Goal: Information Seeking & Learning: Learn about a topic

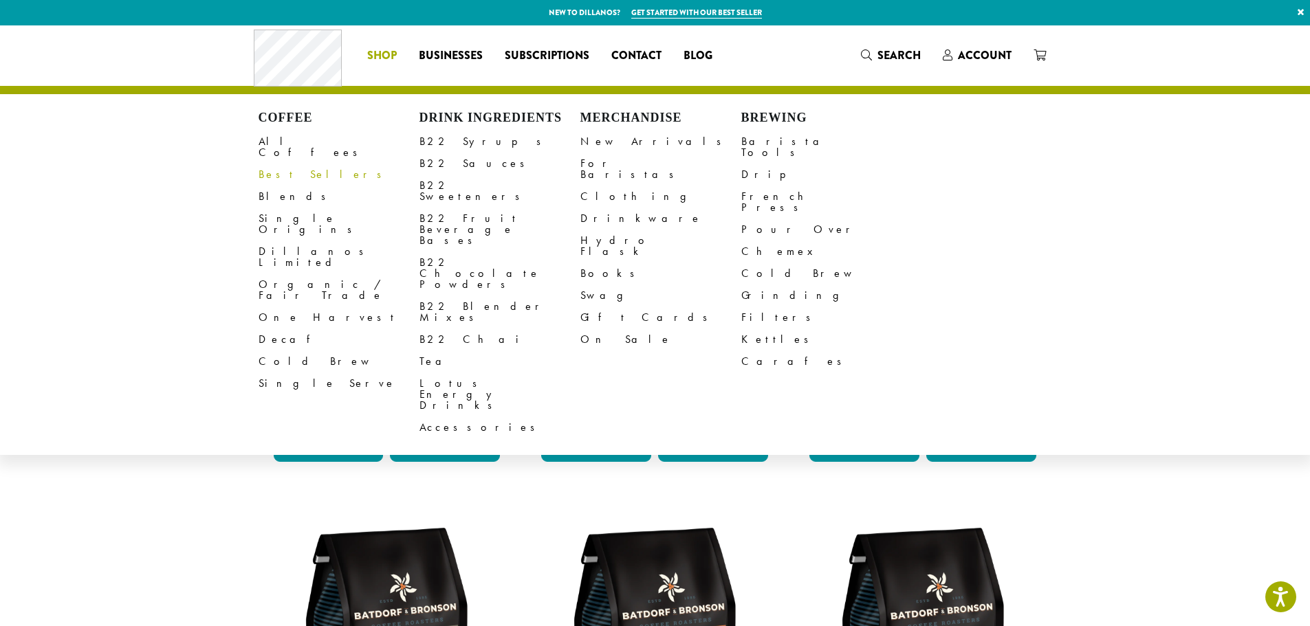
click at [296, 166] on link "Best Sellers" at bounding box center [338, 175] width 161 height 22
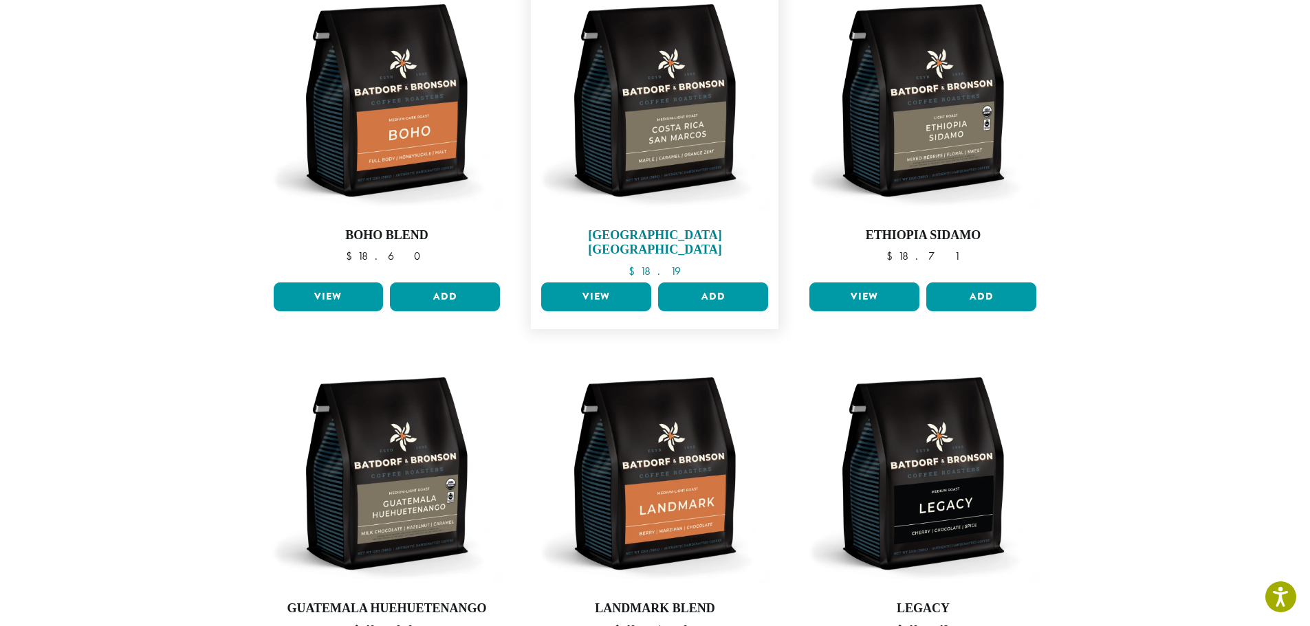
scroll to position [206, 0]
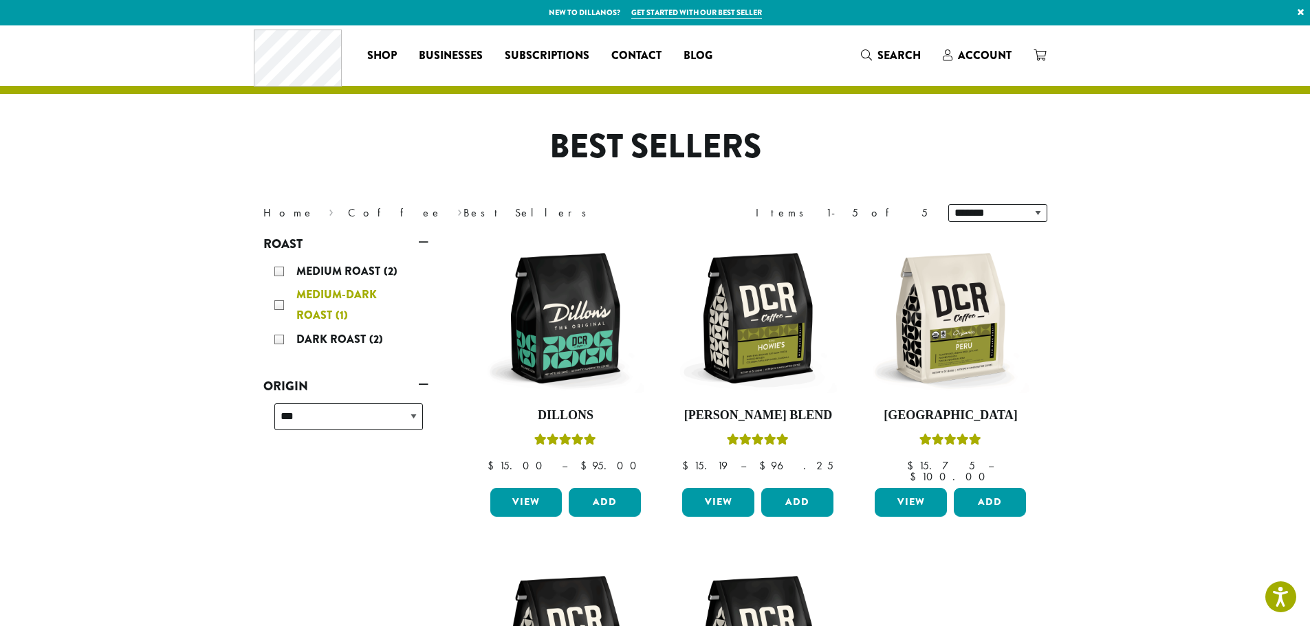
click at [317, 303] on div "Medium-Dark Roast (1)" at bounding box center [348, 305] width 148 height 41
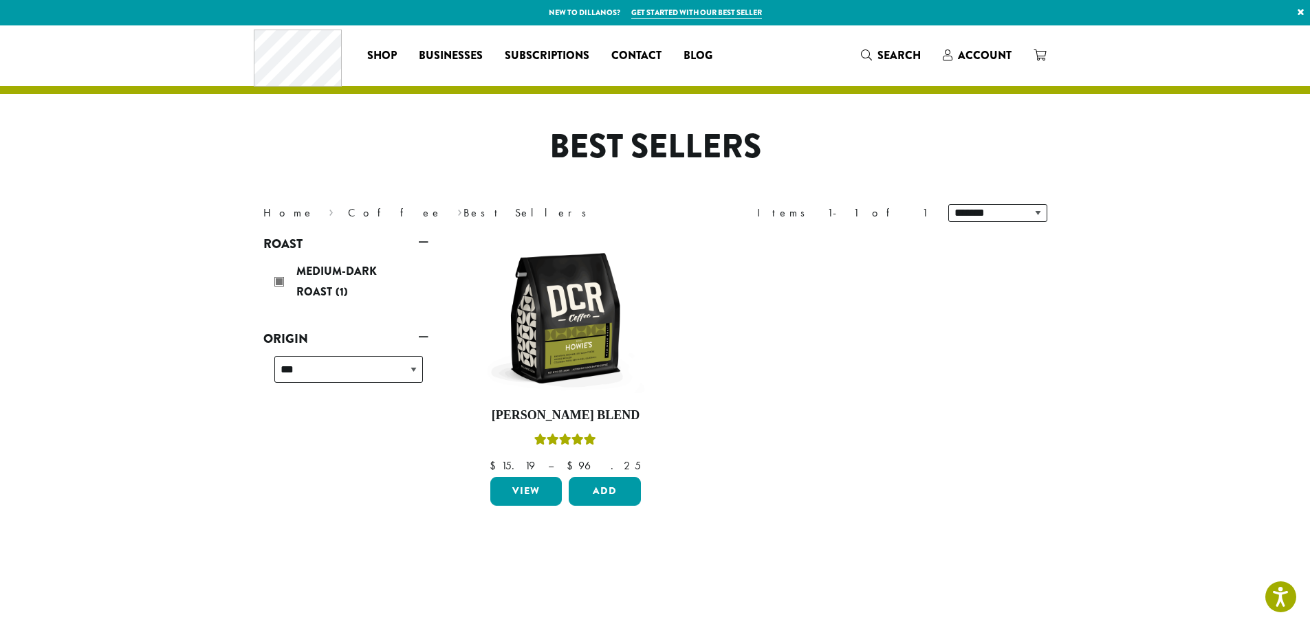
click at [692, 12] on link "Get started with our best seller" at bounding box center [696, 13] width 131 height 12
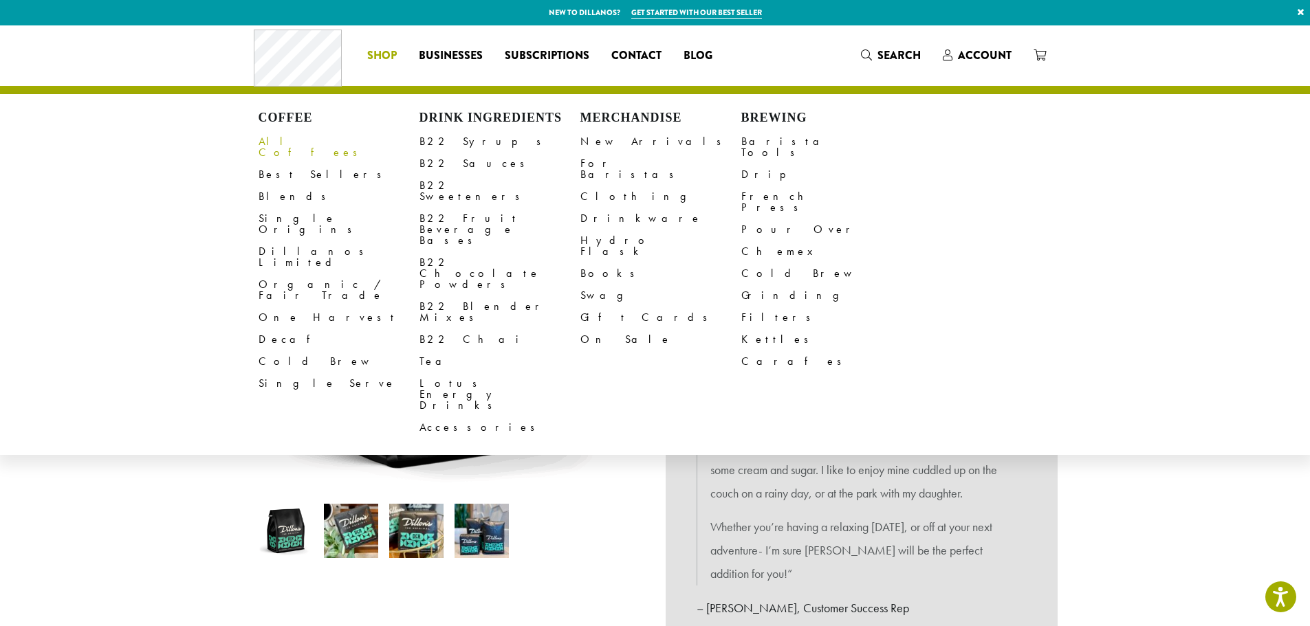
click at [289, 146] on link "All Coffees" at bounding box center [338, 147] width 161 height 33
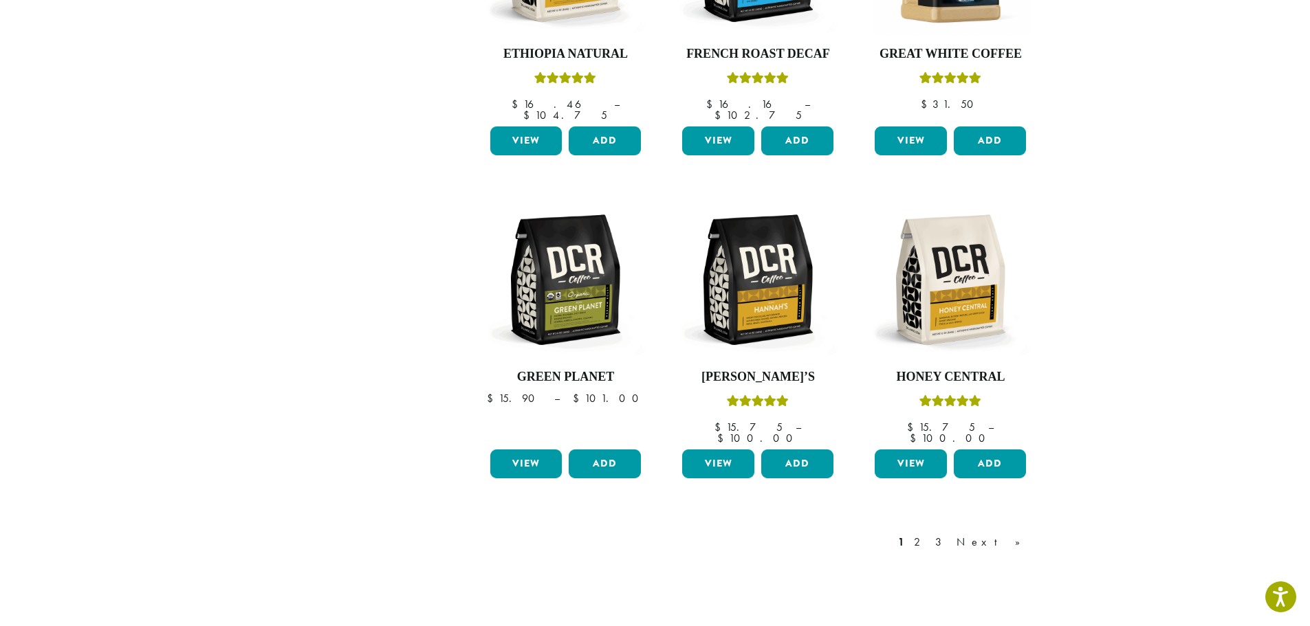
scroll to position [1031, 0]
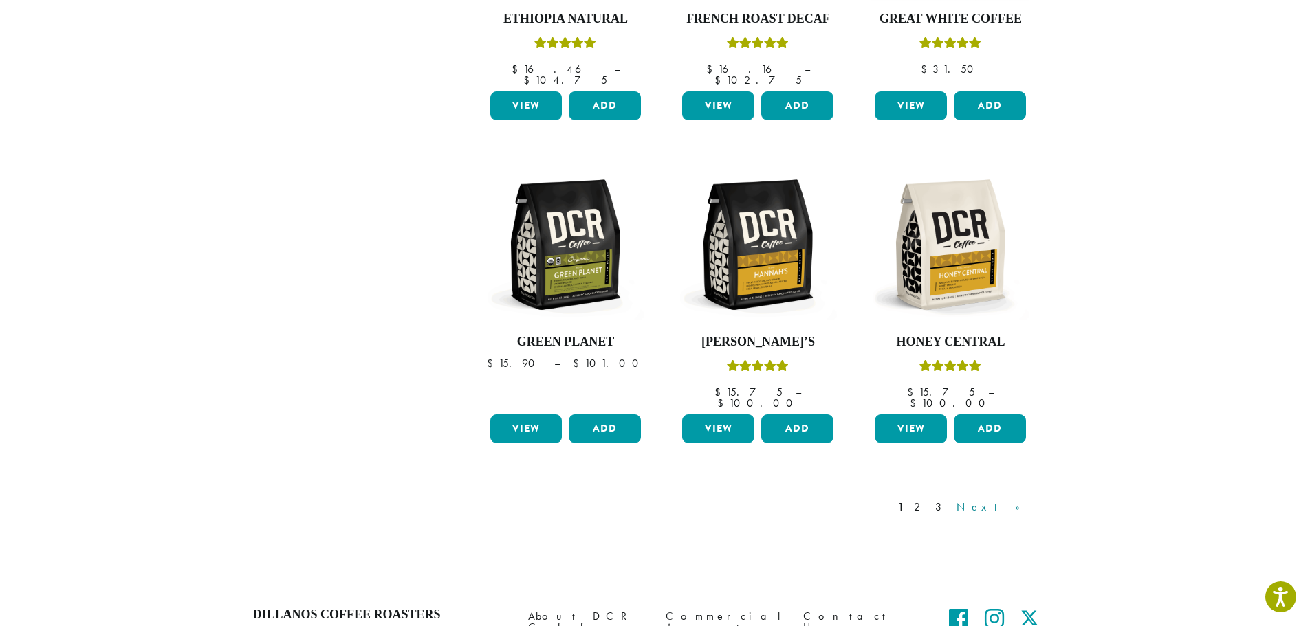
click at [1013, 499] on link "Next »" at bounding box center [992, 507] width 79 height 16
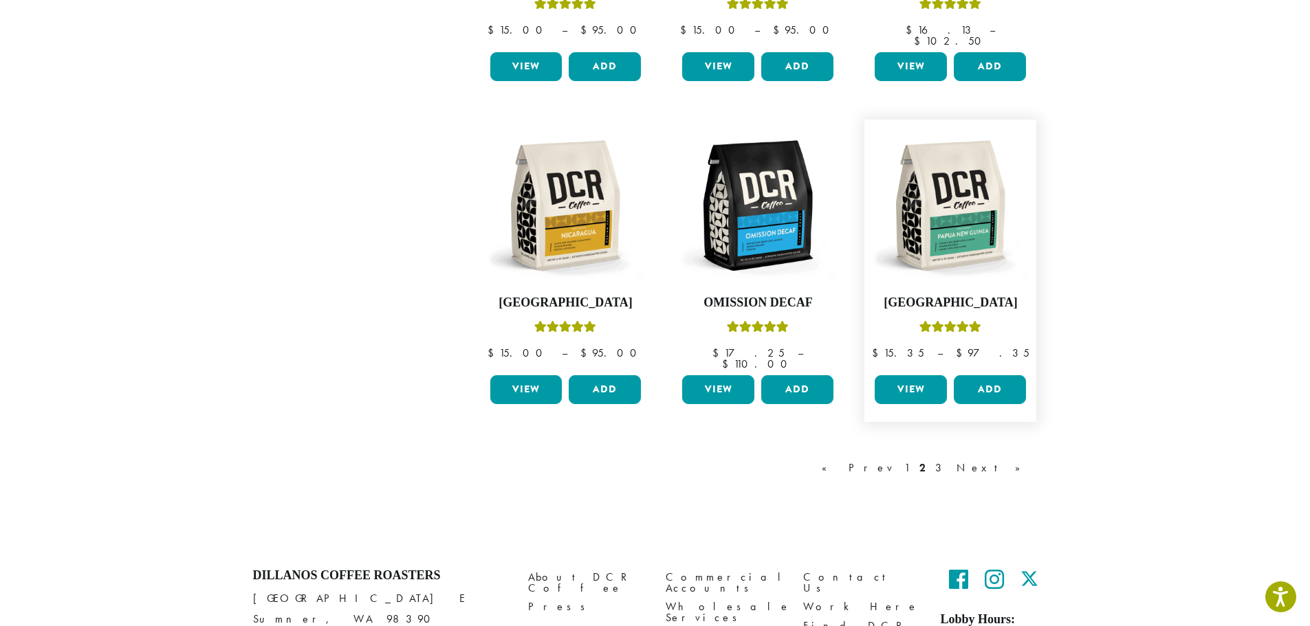
scroll to position [1116, 0]
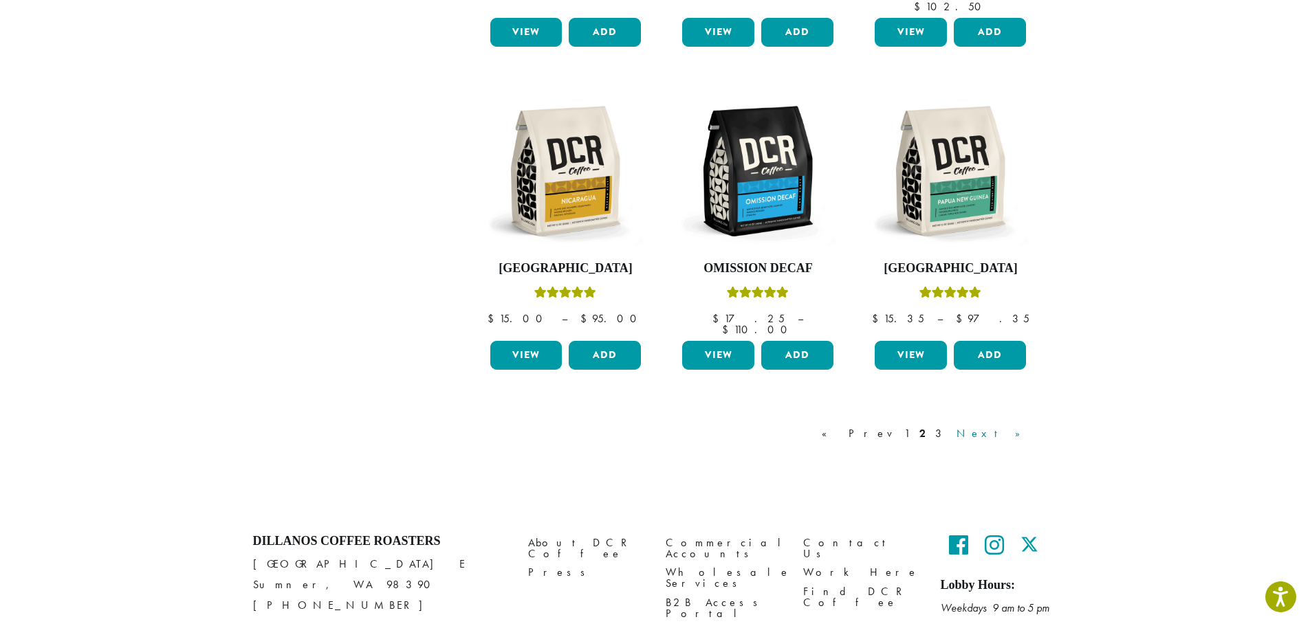
click at [1008, 426] on link "Next »" at bounding box center [992, 434] width 79 height 16
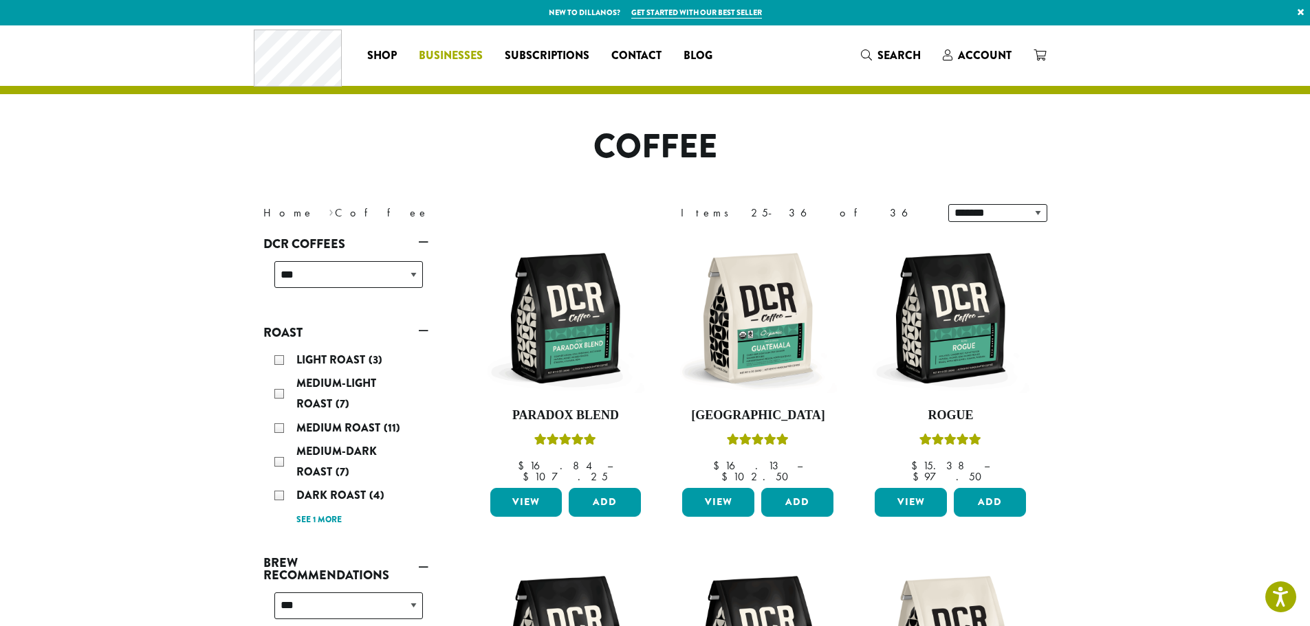
click at [450, 53] on span "Businesses" at bounding box center [451, 55] width 64 height 17
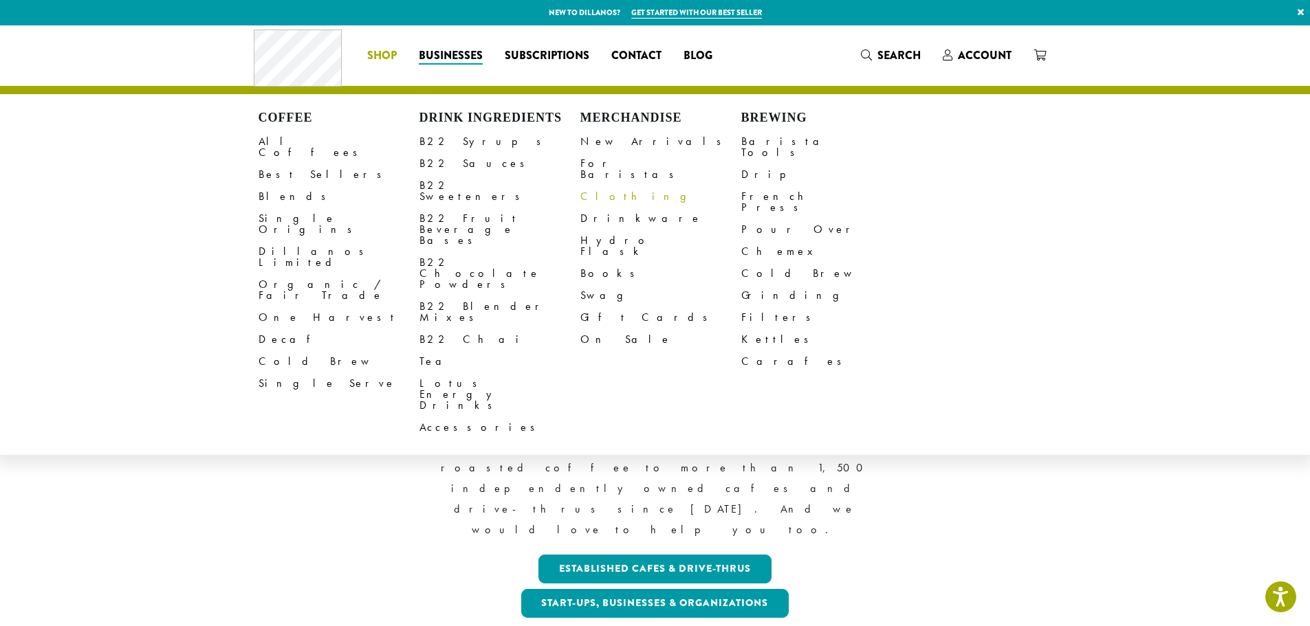
click at [609, 191] on link "Clothing" at bounding box center [660, 197] width 161 height 22
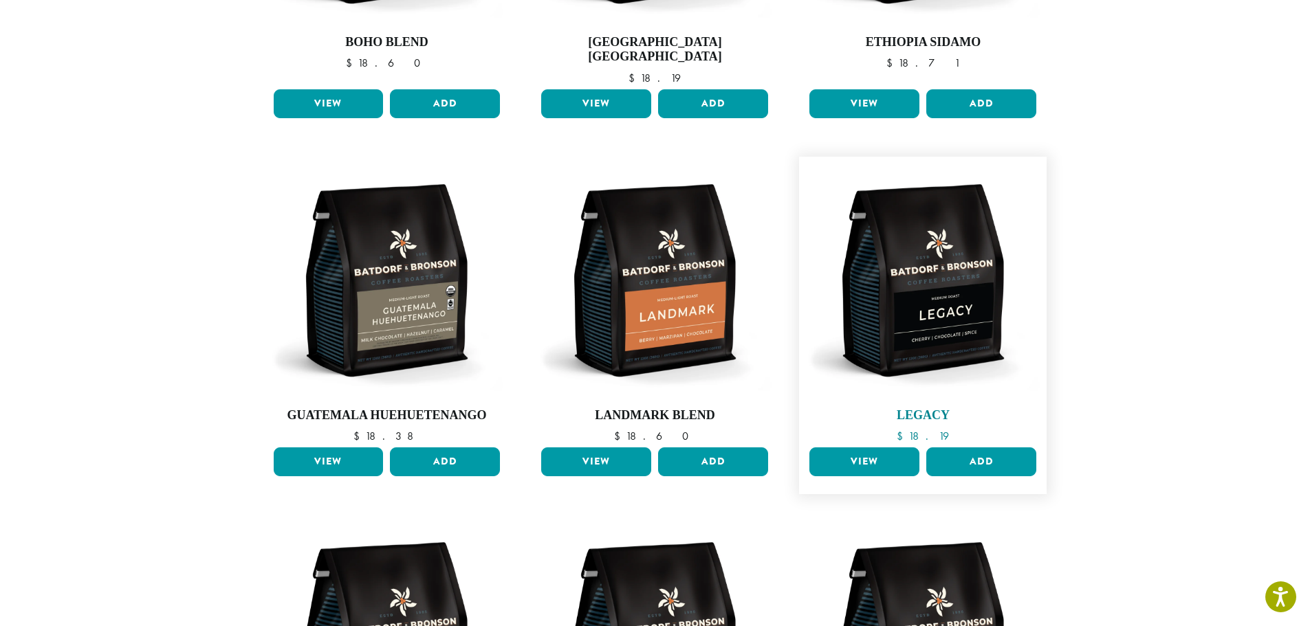
scroll to position [481, 0]
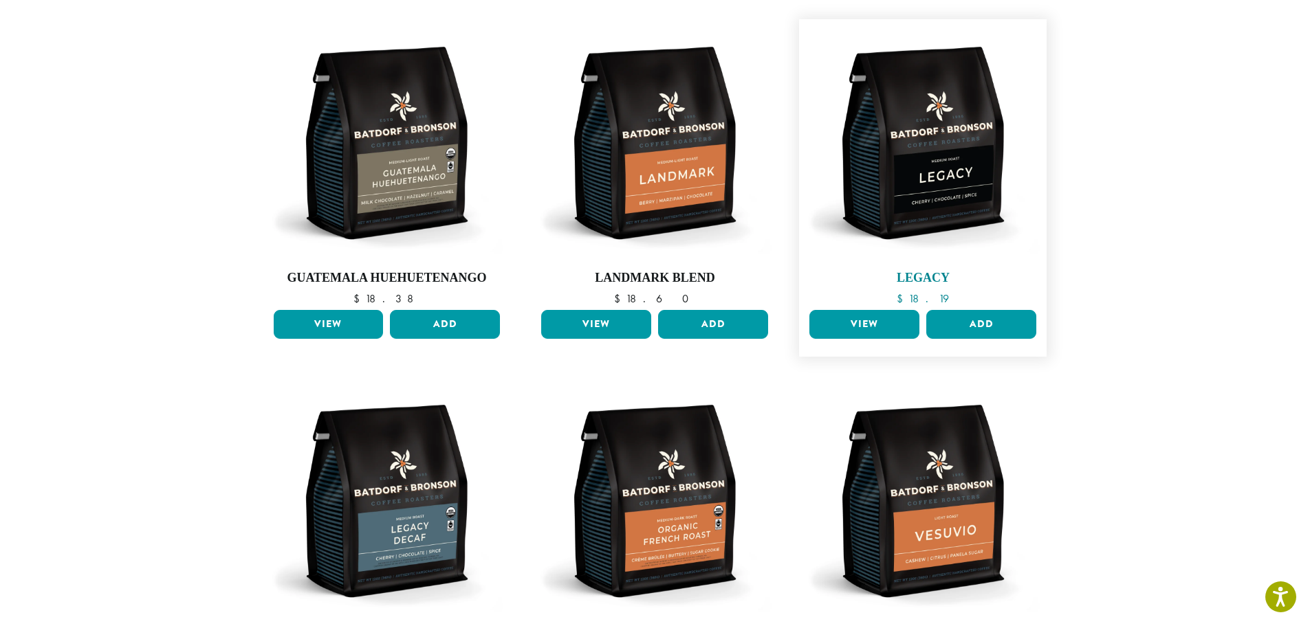
click at [909, 151] on img at bounding box center [923, 143] width 234 height 234
